Goal: Task Accomplishment & Management: Manage account settings

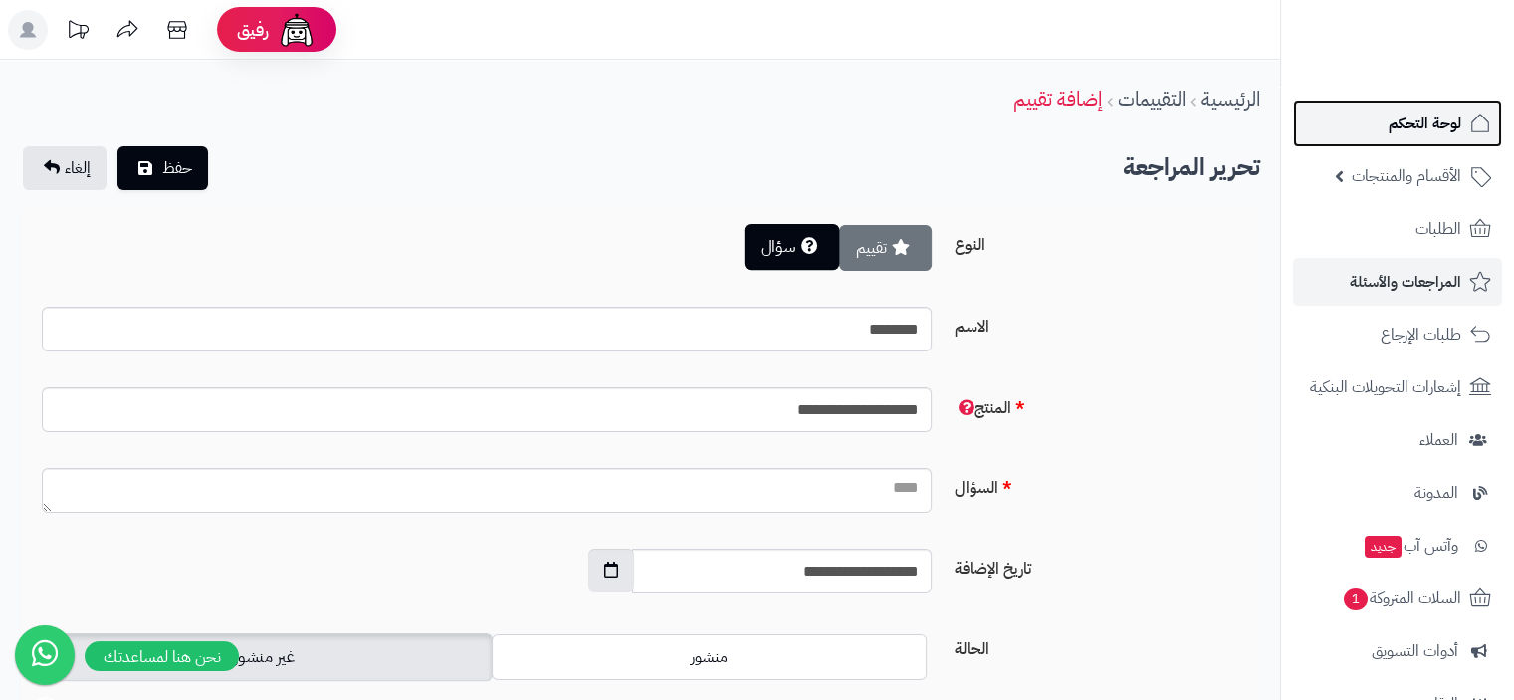
click at [1435, 116] on span "لوحة التحكم" at bounding box center [1425, 124] width 73 height 28
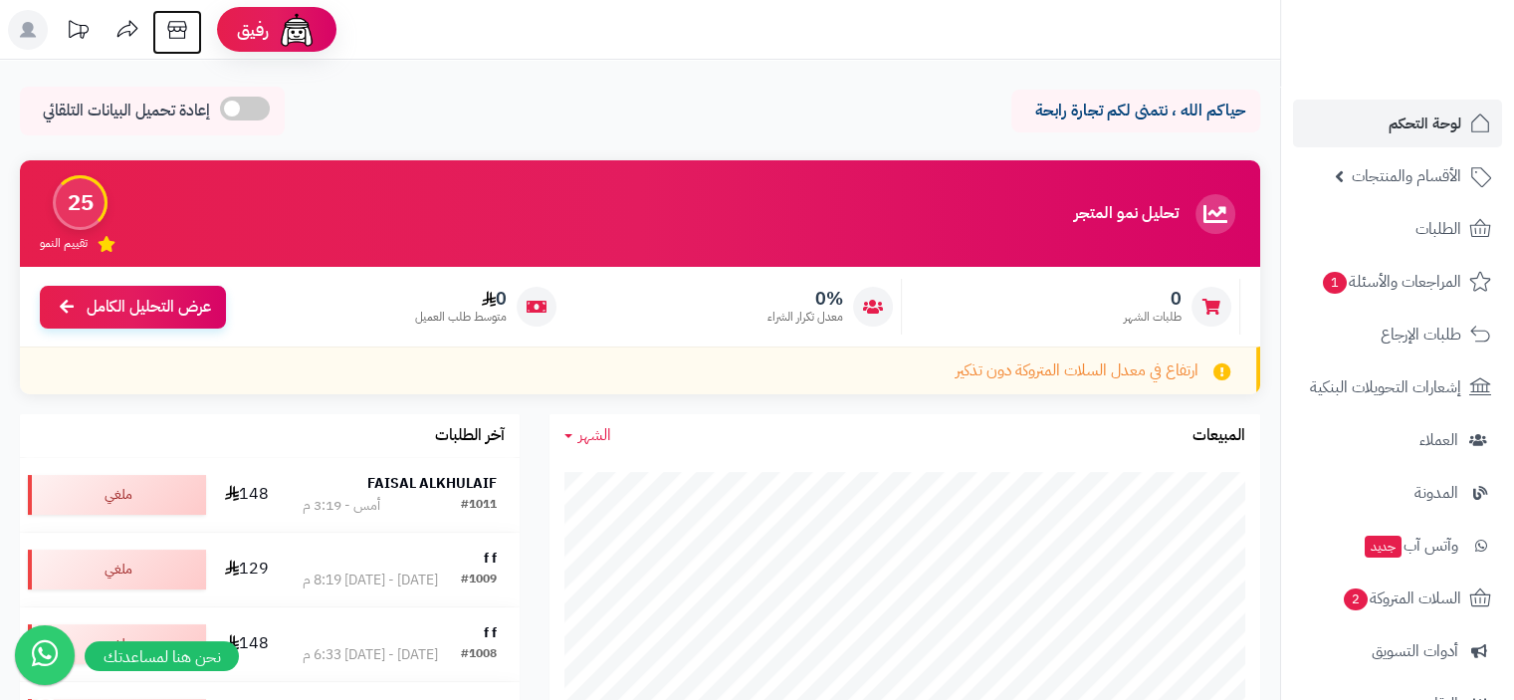
click at [169, 35] on icon at bounding box center [176, 30] width 19 height 18
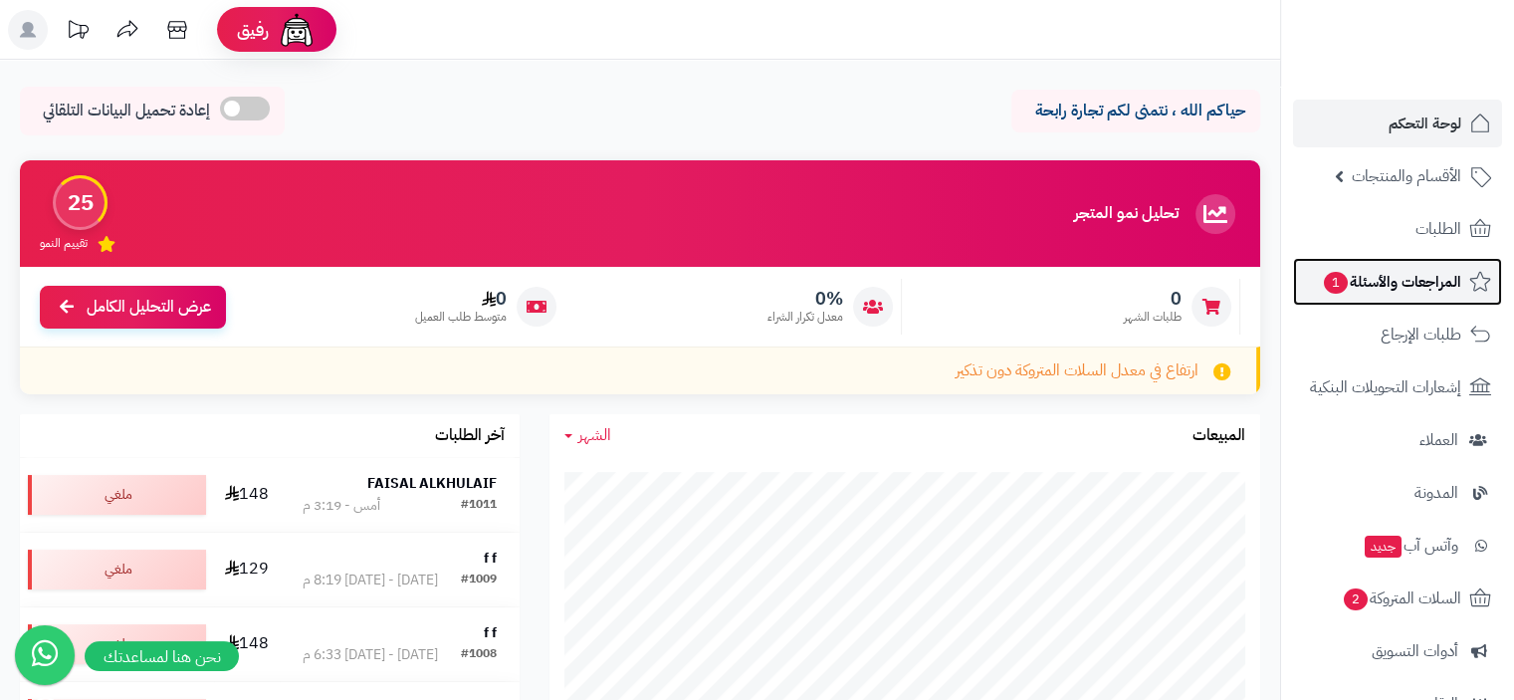
click at [1413, 284] on span "المراجعات والأسئلة 1" at bounding box center [1391, 282] width 139 height 28
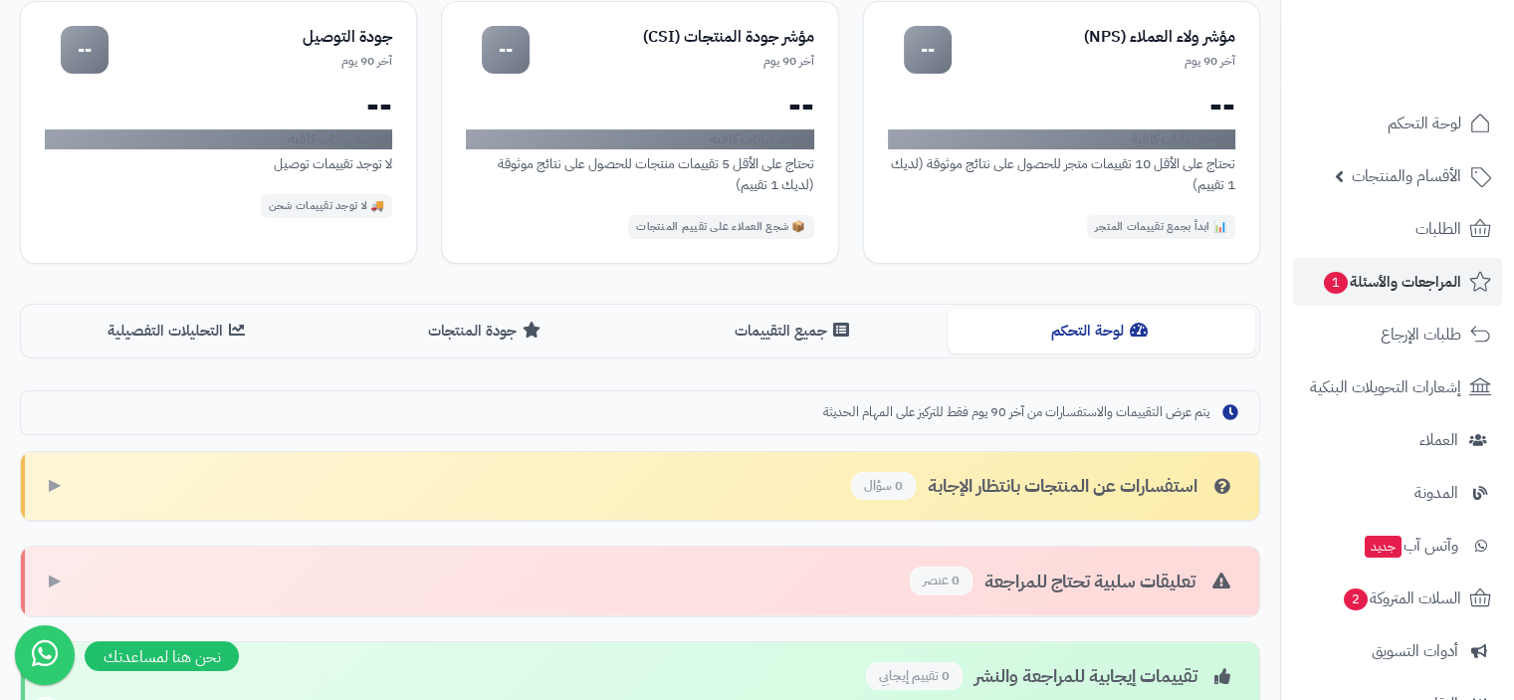
scroll to position [179, 0]
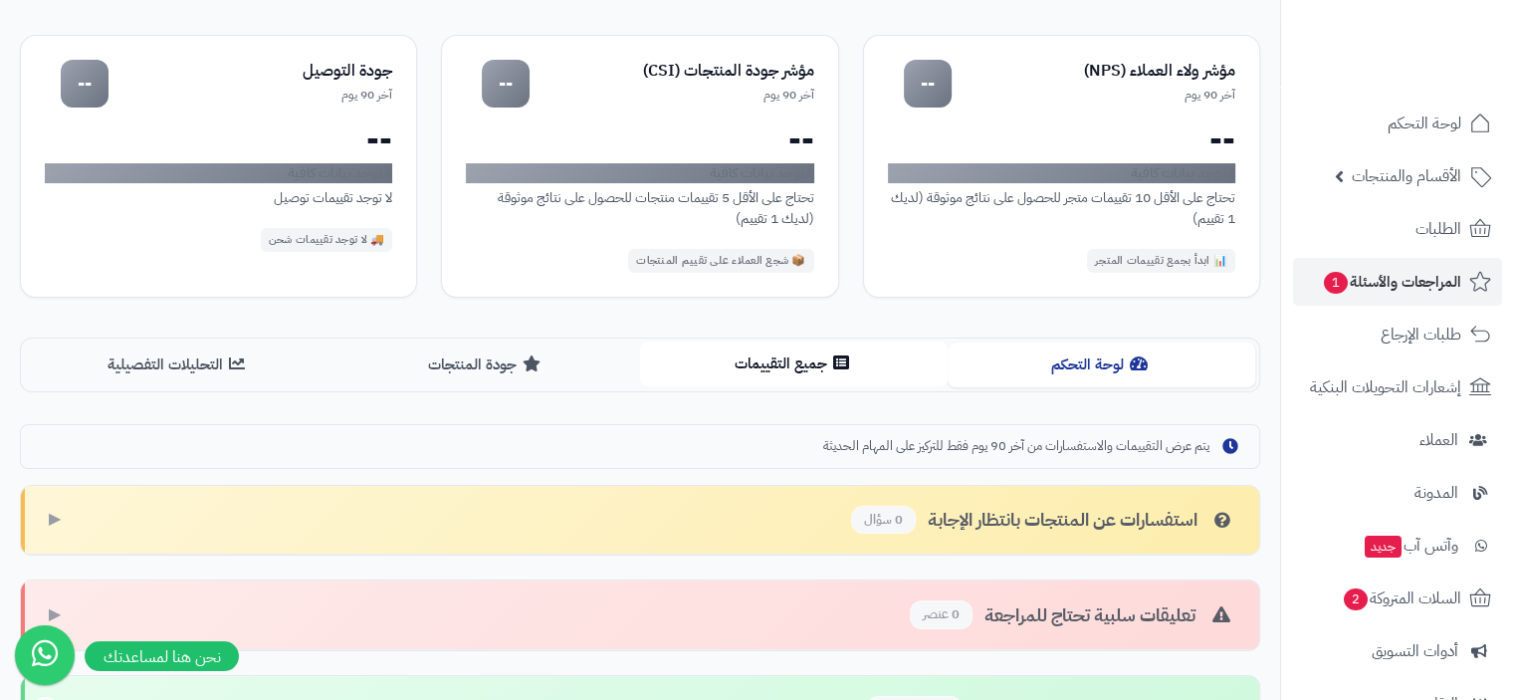
click at [789, 367] on button "جميع التقييمات" at bounding box center [794, 364] width 308 height 45
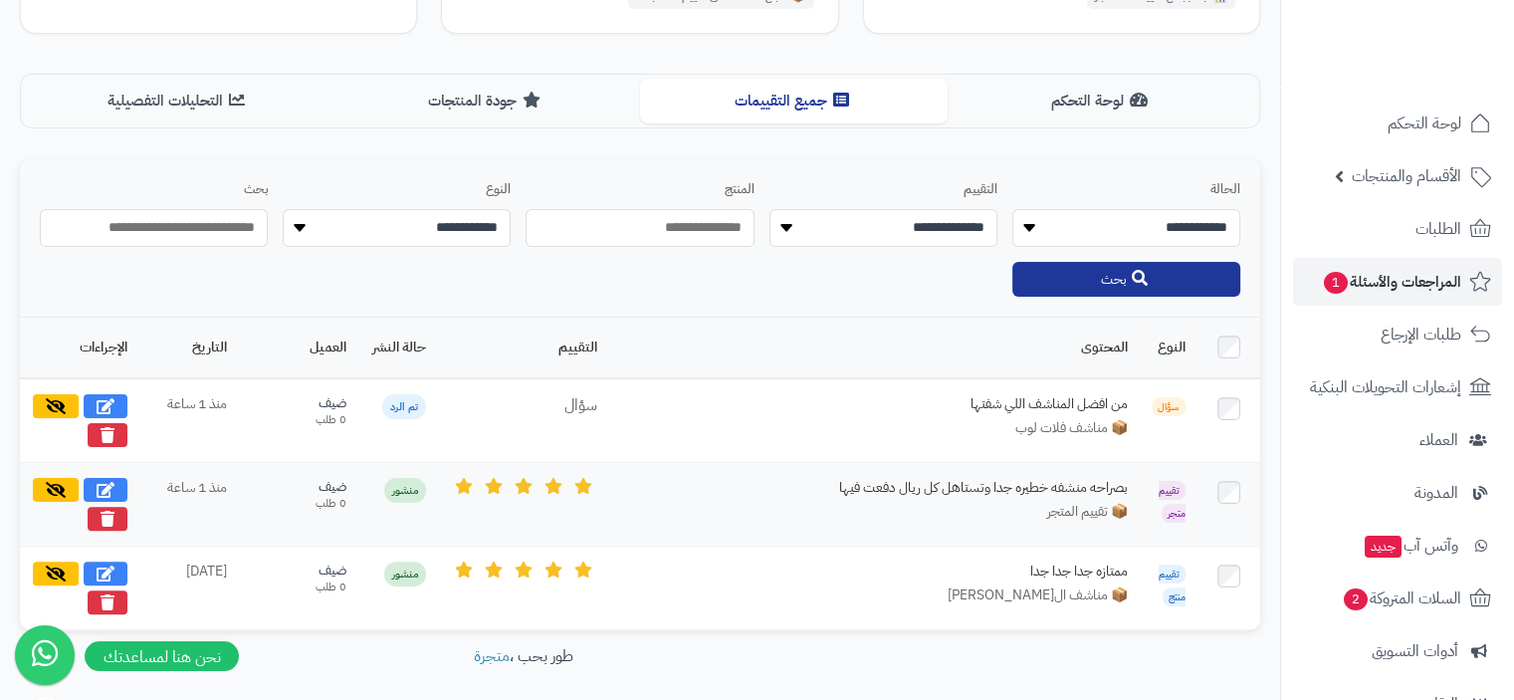
scroll to position [478, 0]
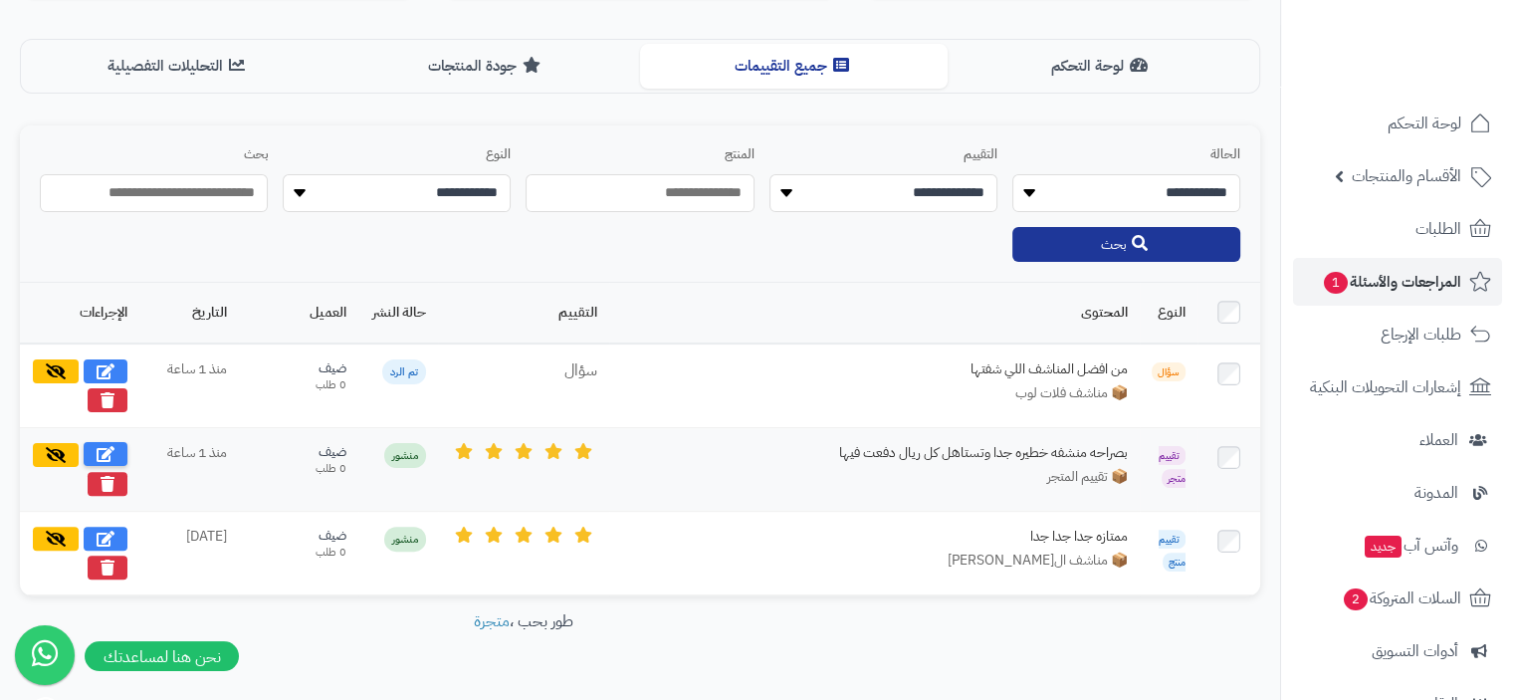
click at [112, 446] on icon at bounding box center [106, 454] width 18 height 16
select select "*"
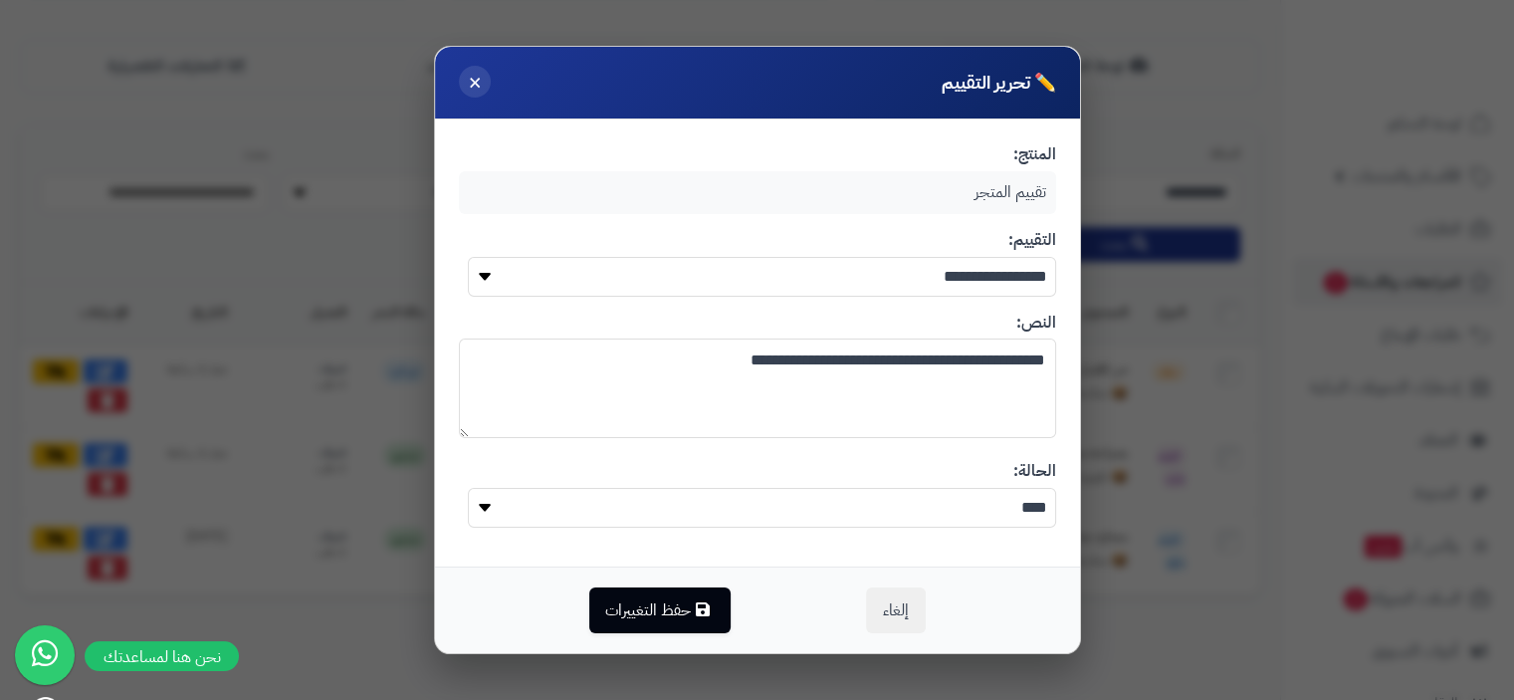
click at [474, 80] on span "×" at bounding box center [475, 82] width 14 height 34
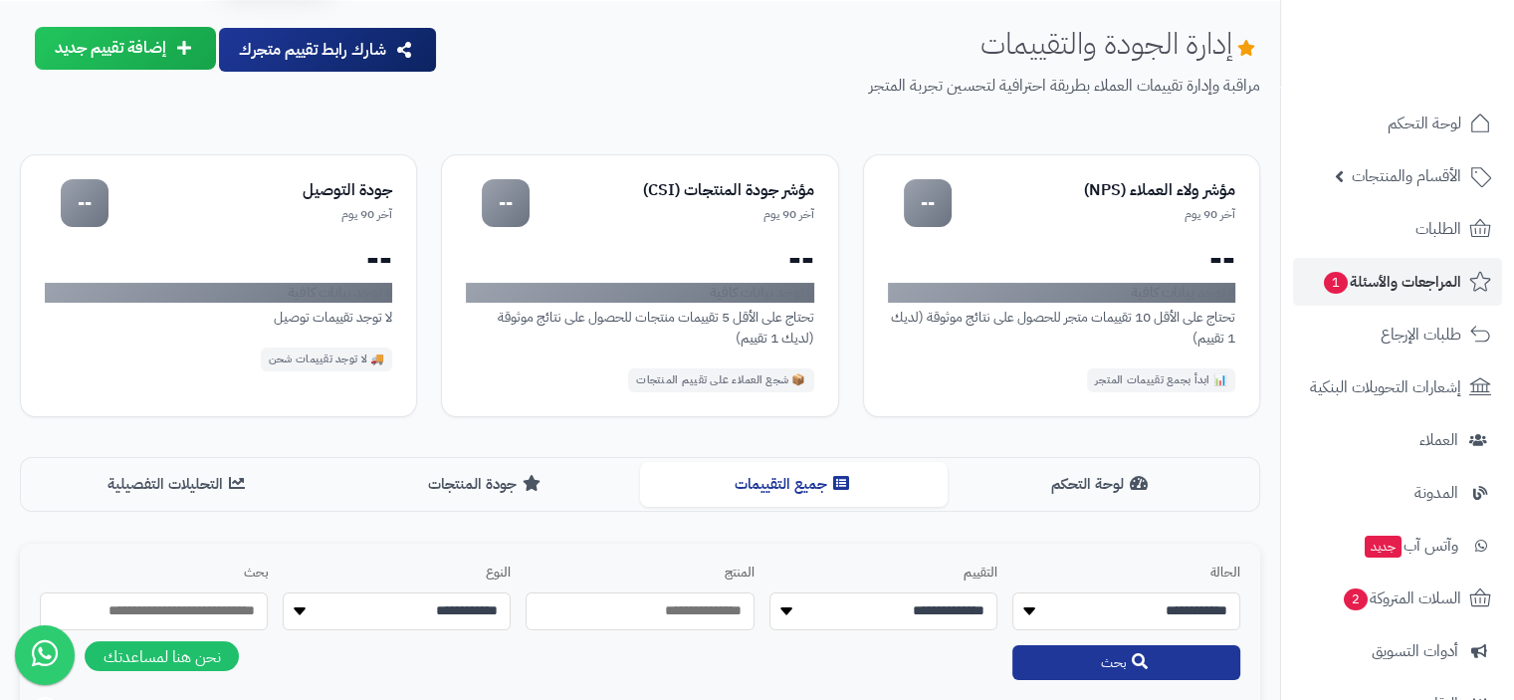
scroll to position [0, 0]
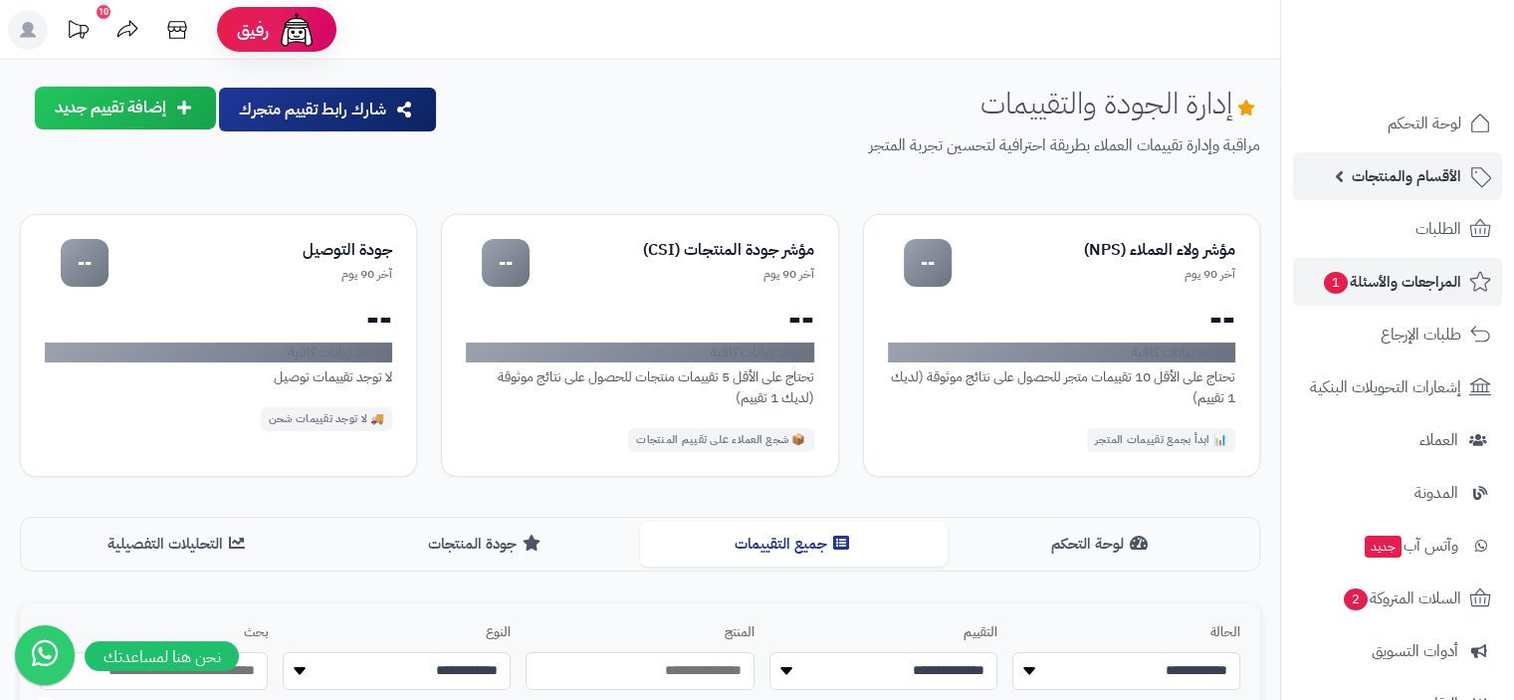
click at [1399, 178] on span "الأقسام والمنتجات" at bounding box center [1407, 176] width 110 height 28
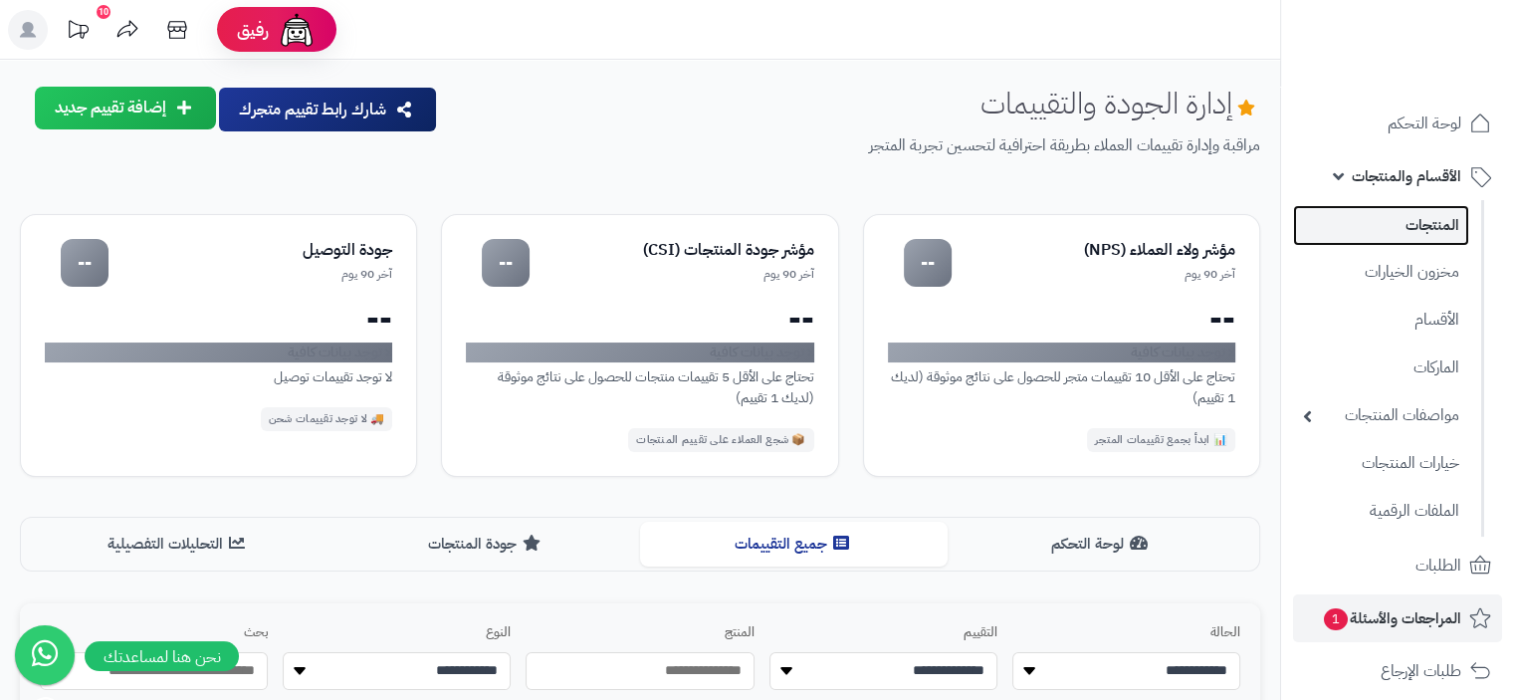
drag, startPoint x: 1439, startPoint y: 225, endPoint x: 1428, endPoint y: 218, distance: 13.0
click at [1437, 225] on link "المنتجات" at bounding box center [1381, 225] width 176 height 41
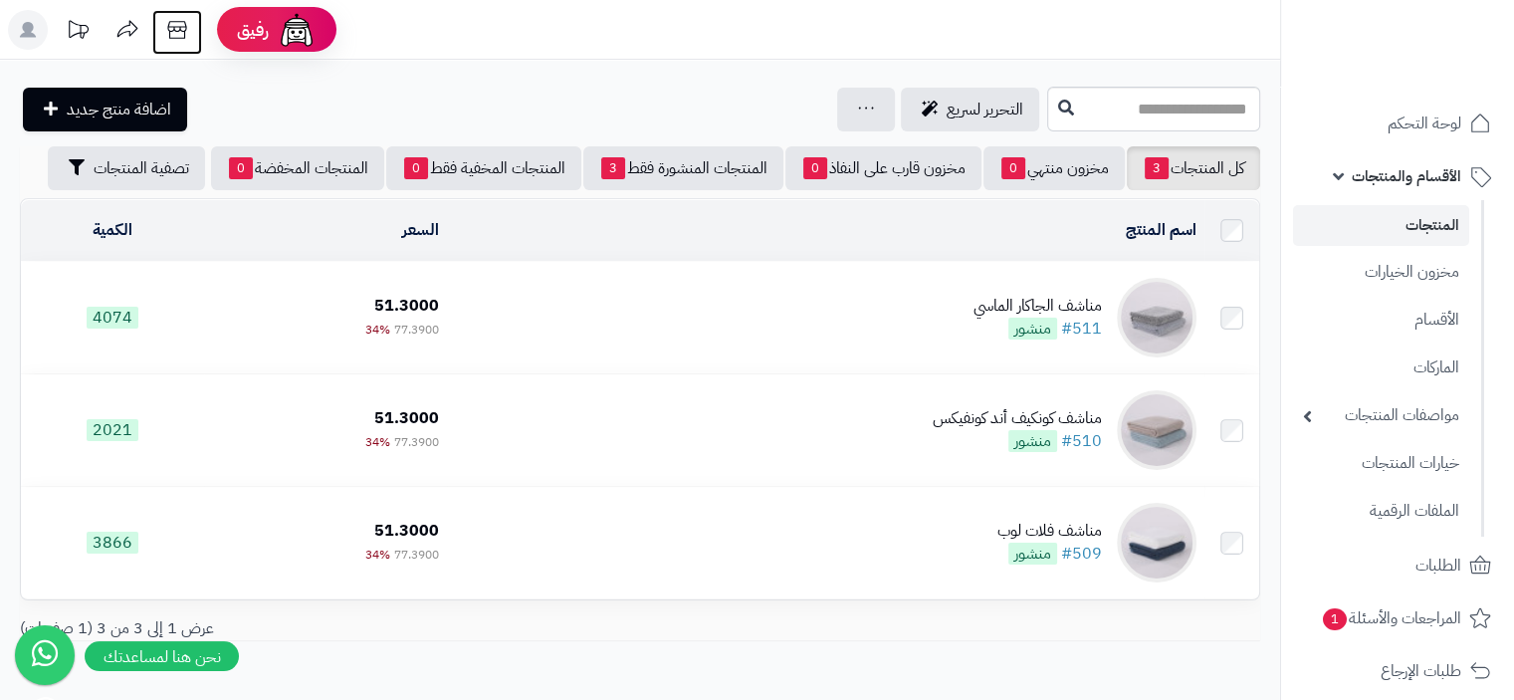
click at [180, 28] on icon at bounding box center [177, 30] width 40 height 40
click at [173, 23] on icon at bounding box center [177, 30] width 40 height 40
click at [1449, 231] on link "المنتجات" at bounding box center [1381, 225] width 176 height 41
click at [171, 31] on icon at bounding box center [176, 30] width 19 height 18
